Goal: Information Seeking & Learning: Find specific fact

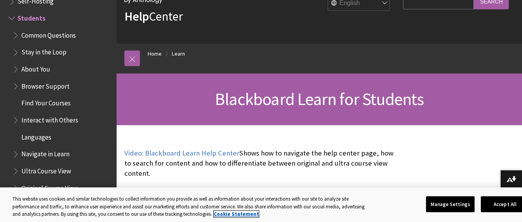
scroll to position [40, 0]
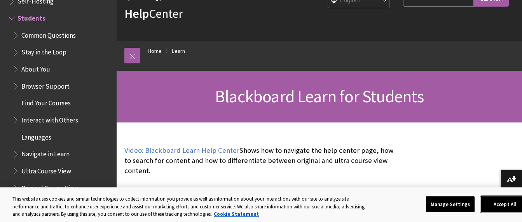
click at [499, 212] on button "Accept All" at bounding box center [504, 204] width 49 height 16
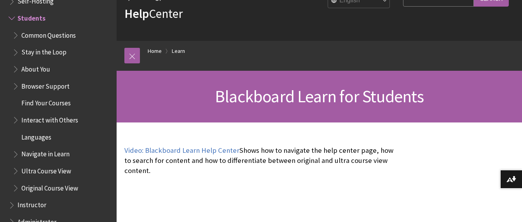
click at [63, 101] on span "Find Your Courses" at bounding box center [45, 102] width 49 height 10
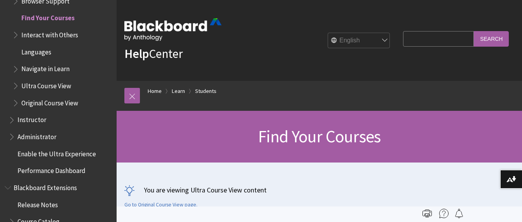
click at [444, 41] on input "Search Query" at bounding box center [438, 38] width 71 height 15
type input "6-8-C20B DL"
click at [473, 31] on input "Search" at bounding box center [490, 38] width 35 height 15
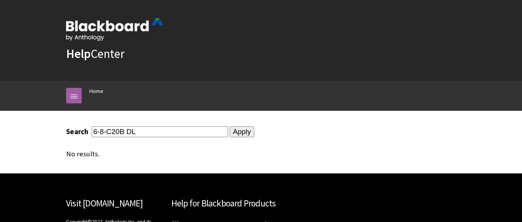
click at [235, 130] on input "Apply" at bounding box center [242, 131] width 24 height 11
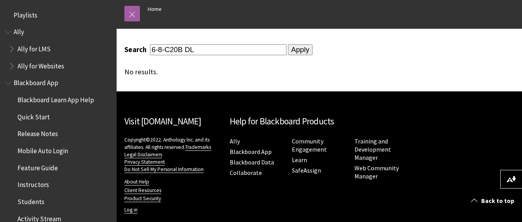
scroll to position [5, 0]
